Goal: Task Accomplishment & Management: Complete application form

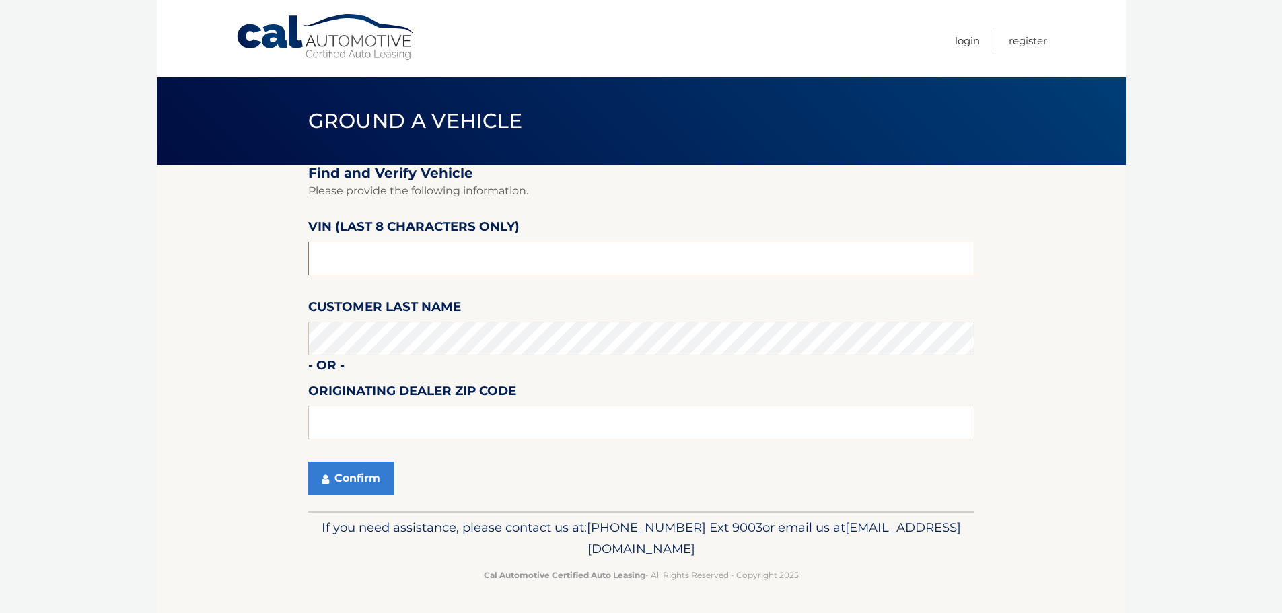
click at [407, 248] on input "text" at bounding box center [641, 259] width 666 height 34
type input "N8597416"
type input "01760"
click at [367, 465] on button "Confirm" at bounding box center [351, 479] width 86 height 34
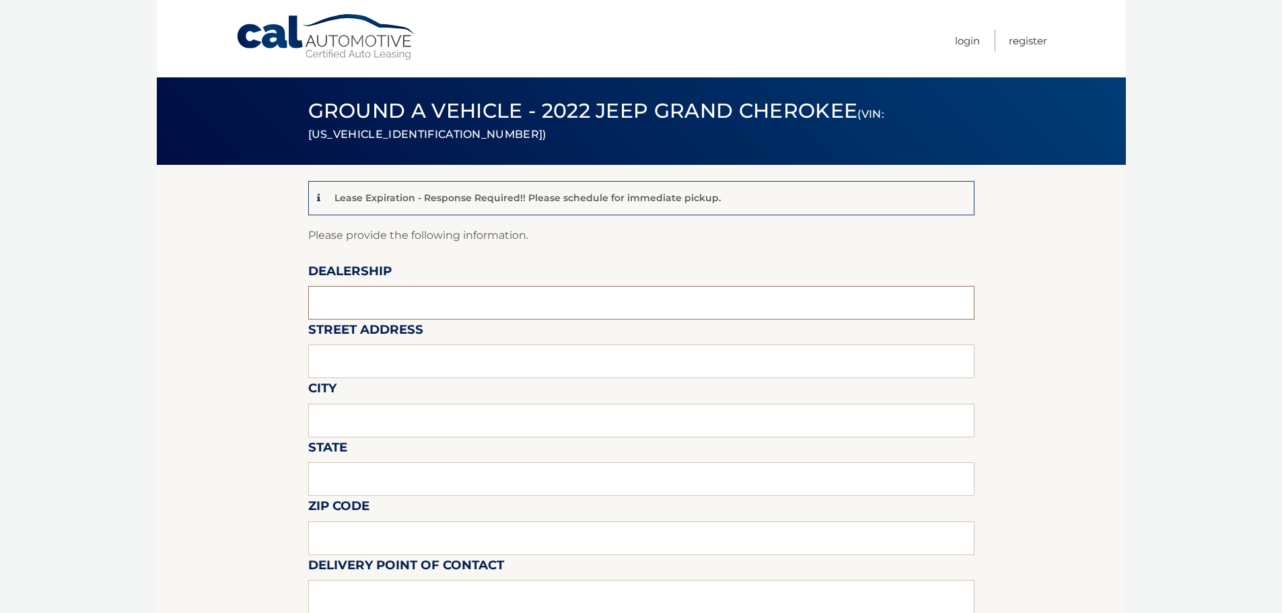
click at [371, 306] on input "text" at bounding box center [641, 303] width 666 height 34
type input "[PERSON_NAME] VILLAGE CDJR"
click at [433, 373] on input "text" at bounding box center [641, 362] width 666 height 34
type input "[STREET_ADDRESS]"
click at [420, 423] on input "text" at bounding box center [641, 421] width 666 height 34
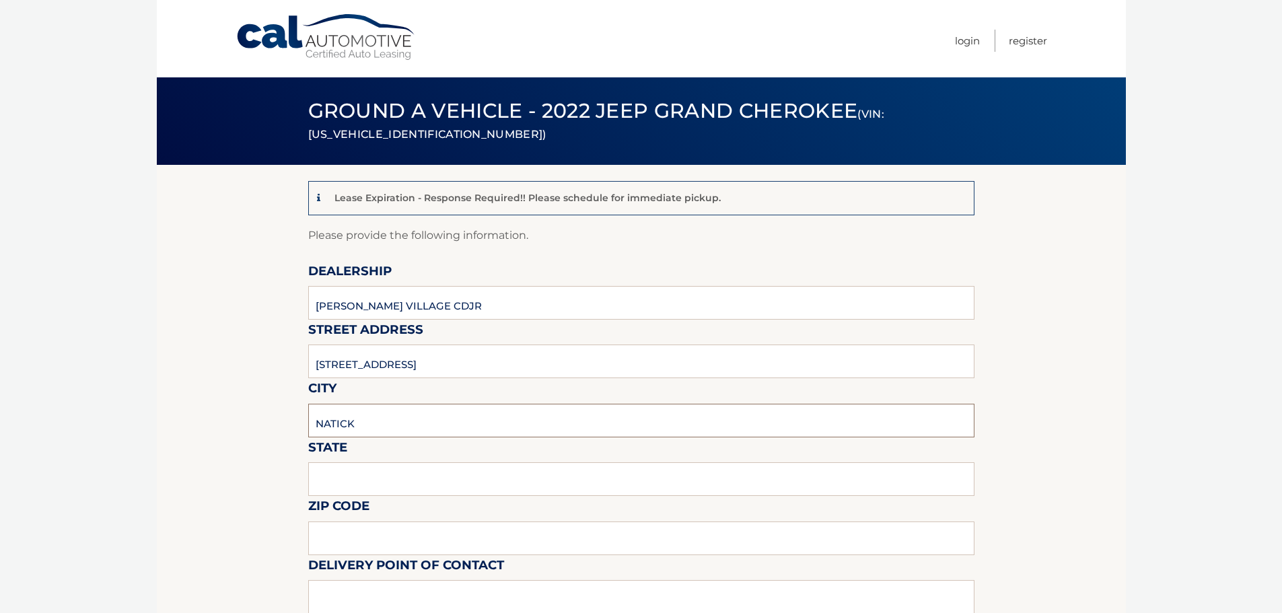
type input "NATICK"
type input "MA"
type input "01760"
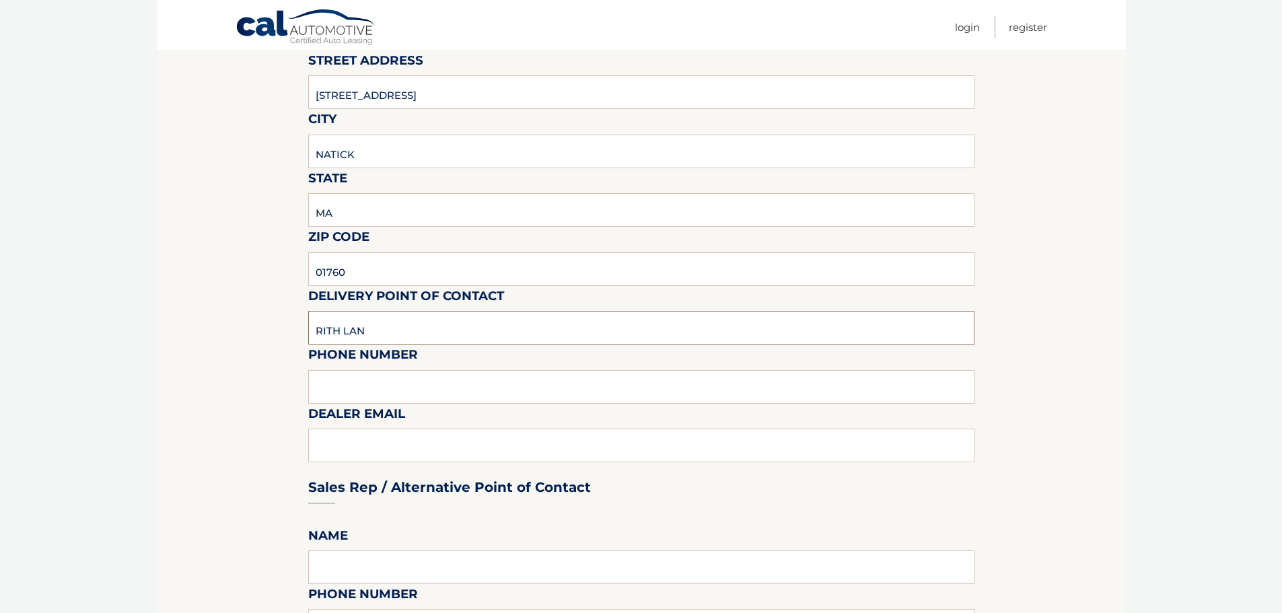
scroll to position [270, 0]
type input "RITH LAN"
type input "508652-6655"
type input "[EMAIL_ADDRESS][DOMAIN_NAME]"
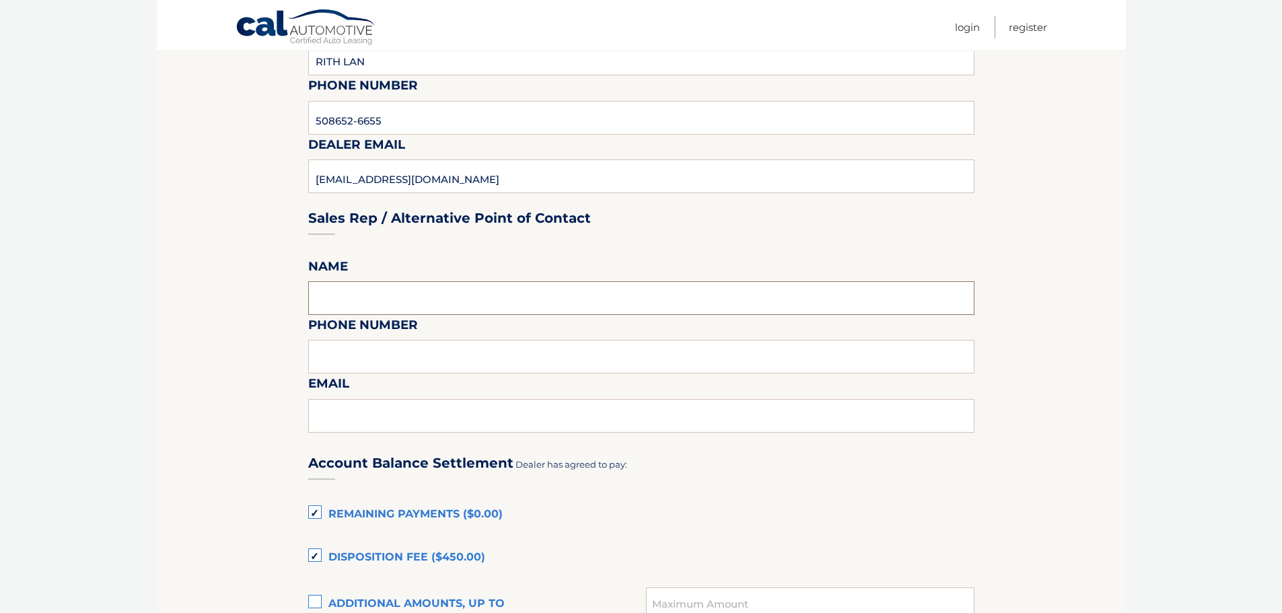
scroll to position [539, 0]
type input "RITH LAN"
type input "5086526655"
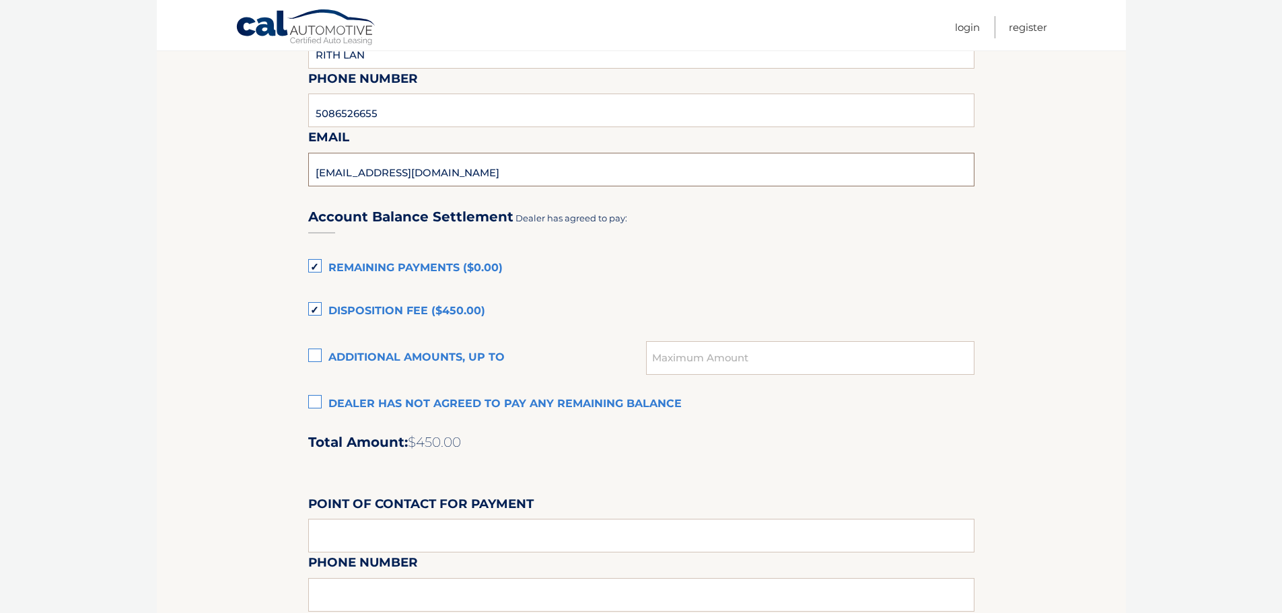
scroll to position [808, 0]
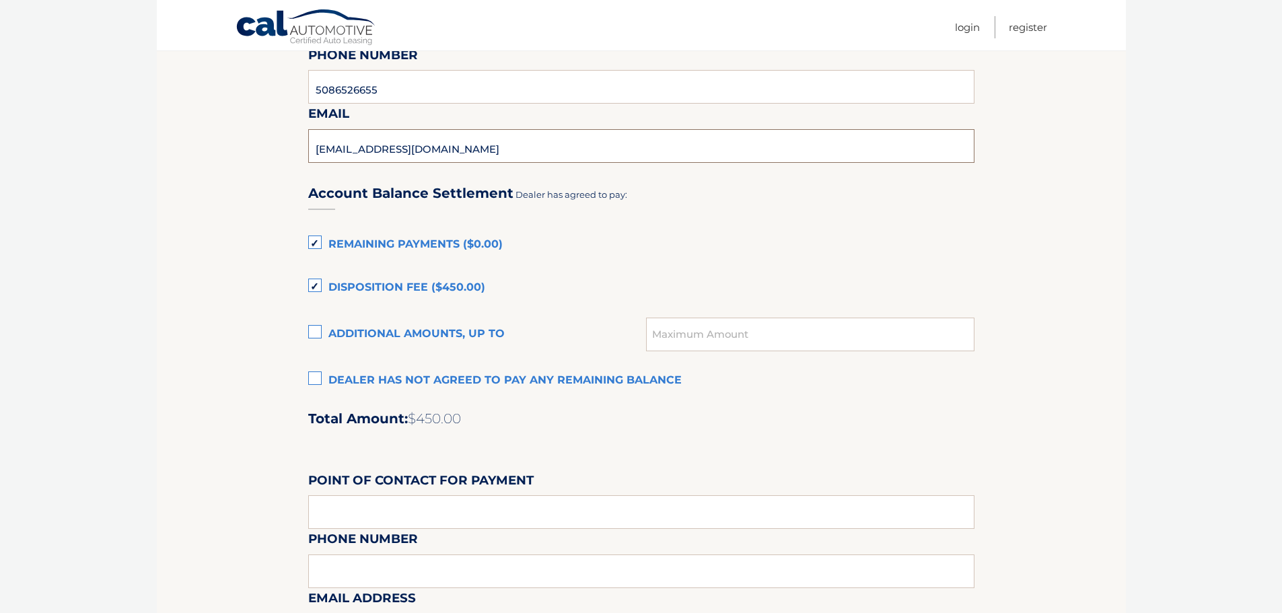
type input "[EMAIL_ADDRESS][DOMAIN_NAME]"
click at [317, 281] on label "Disposition Fee ($450.00)" at bounding box center [641, 288] width 666 height 27
click at [0, 0] on input "Disposition Fee ($450.00)" at bounding box center [0, 0] width 0 height 0
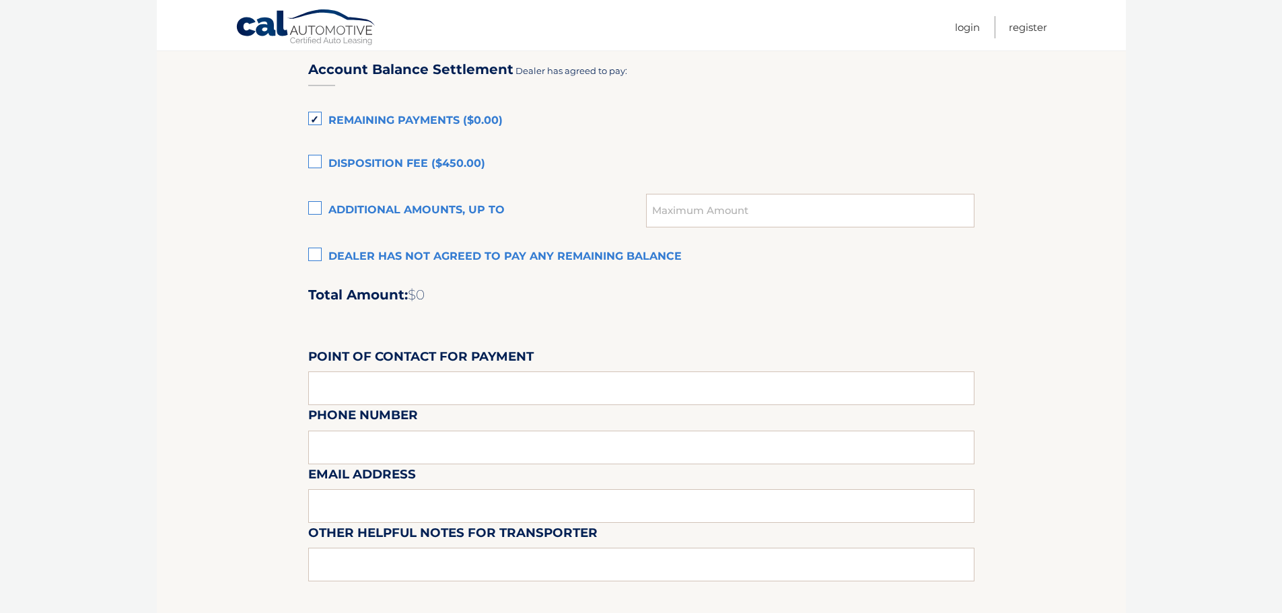
scroll to position [943, 0]
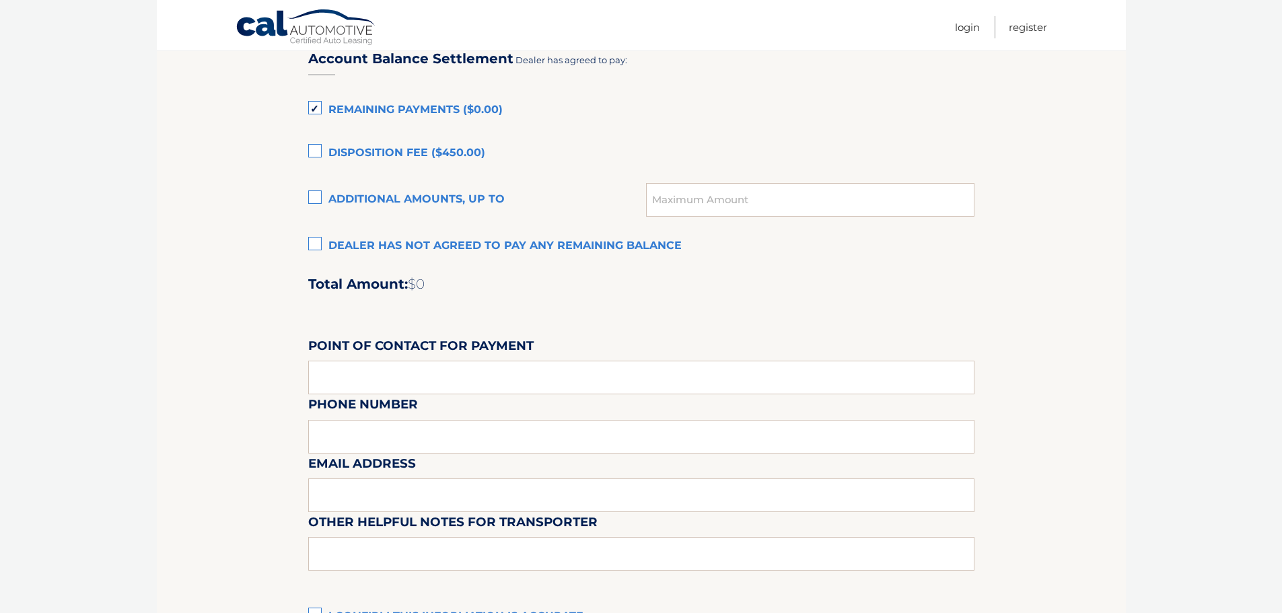
click at [317, 243] on label "Dealer has not agreed to pay any remaining balance" at bounding box center [641, 246] width 666 height 27
click at [0, 0] on input "Dealer has not agreed to pay any remaining balance" at bounding box center [0, 0] width 0 height 0
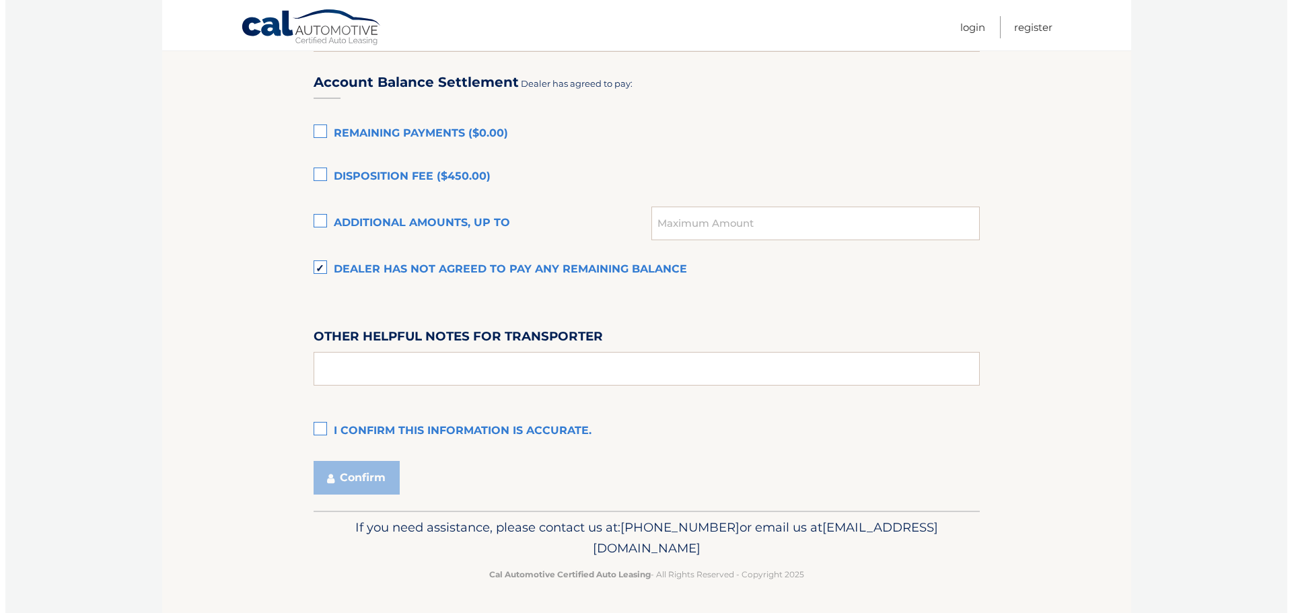
scroll to position [919, 0]
drag, startPoint x: 316, startPoint y: 429, endPoint x: 351, endPoint y: 390, distance: 52.9
click at [316, 429] on label "I confirm this information is accurate." at bounding box center [641, 431] width 666 height 27
click at [0, 0] on input "I confirm this information is accurate." at bounding box center [0, 0] width 0 height 0
drag, startPoint x: 353, startPoint y: 387, endPoint x: 358, endPoint y: 371, distance: 16.4
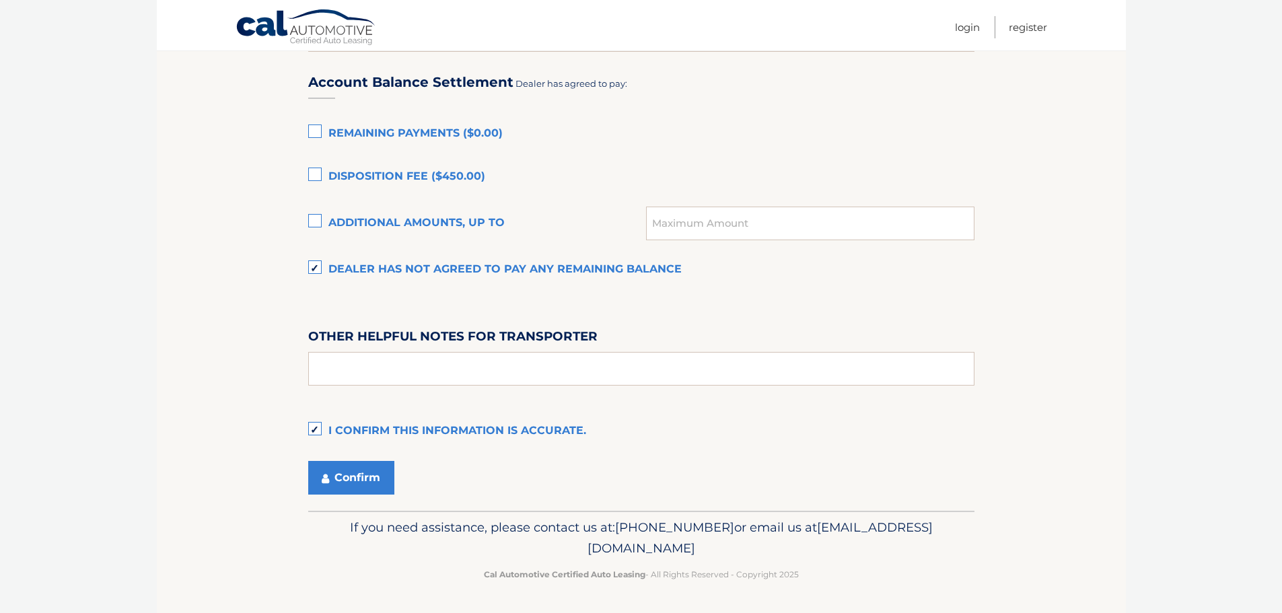
click at [353, 385] on div "Account Balance Settlement Dealer has agreed to pay: Remaining Payments ($0.00)…" at bounding box center [641, 251] width 666 height 388
drag, startPoint x: 358, startPoint y: 370, endPoint x: 357, endPoint y: 363, distance: 6.9
click at [358, 369] on input "text" at bounding box center [641, 369] width 666 height 34
click at [395, 370] on input "text" at bounding box center [641, 369] width 666 height 34
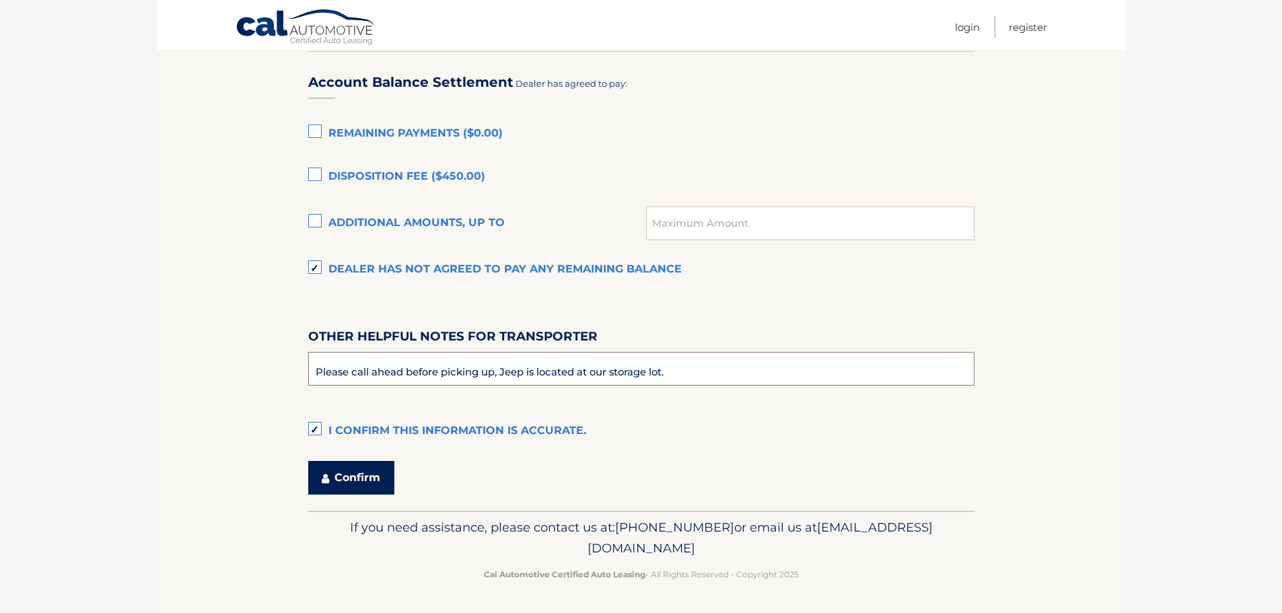
type input "Please call ahead before picking up, Jeep is located at our storage lot."
click at [354, 462] on button "Confirm" at bounding box center [351, 478] width 86 height 34
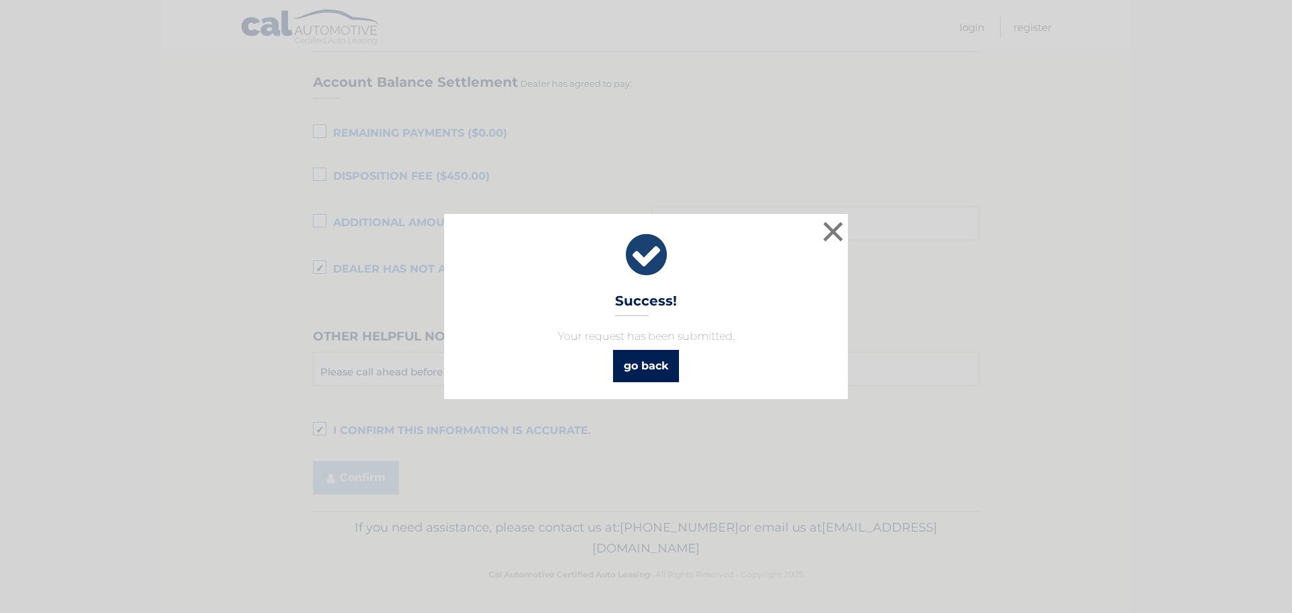
drag, startPoint x: 653, startPoint y: 386, endPoint x: 655, endPoint y: 371, distance: 14.9
click at [653, 385] on div "× Success! Your request has been submitted. go back" at bounding box center [646, 306] width 404 height 184
click at [655, 370] on link "go back" at bounding box center [646, 366] width 66 height 32
